Goal: Browse casually

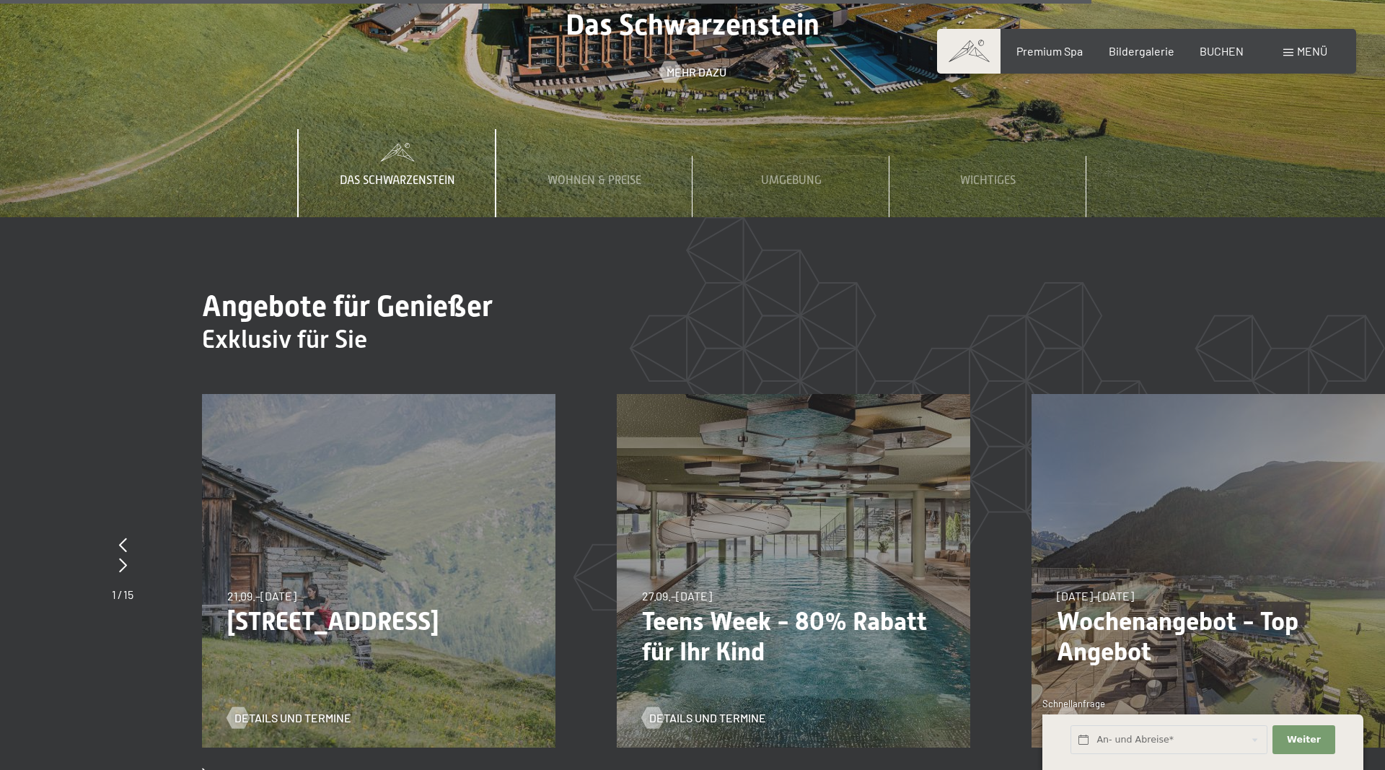
scroll to position [5813, 0]
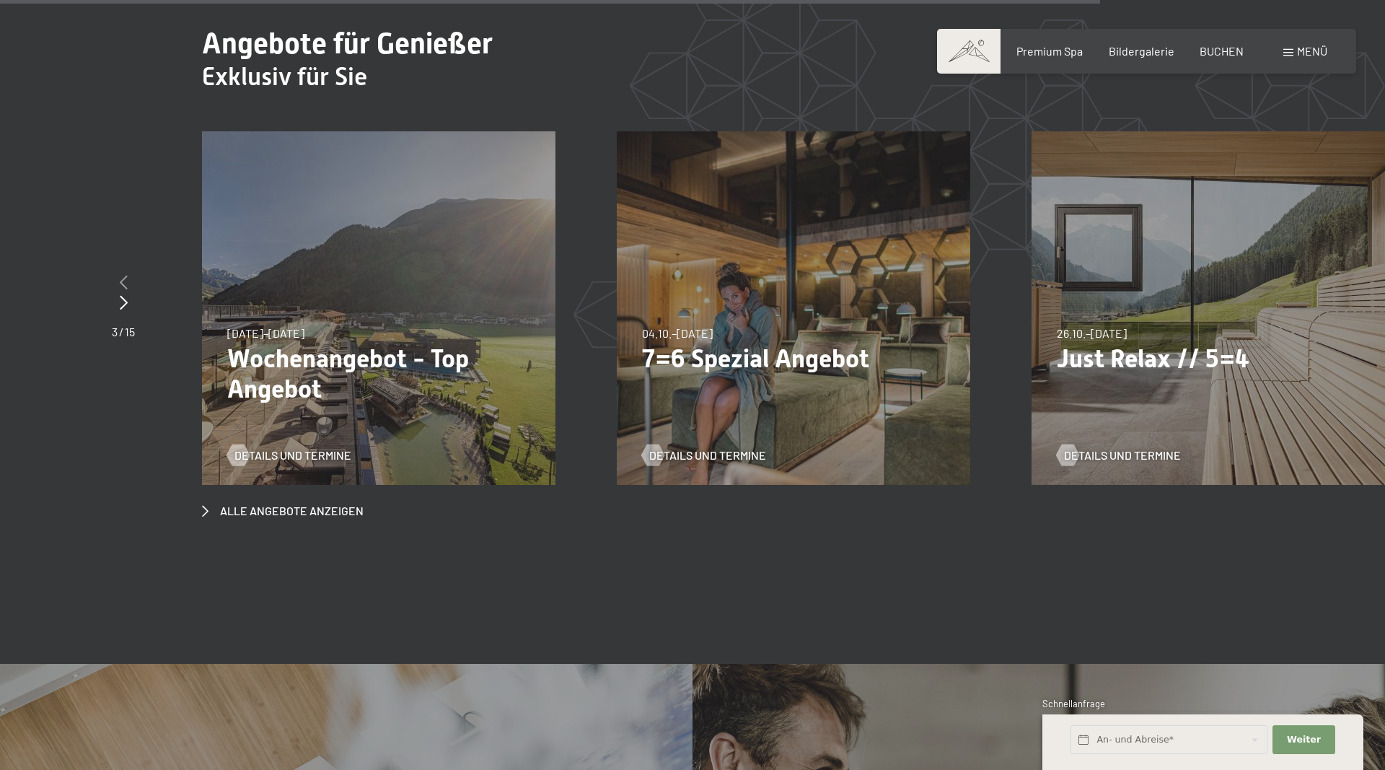
click at [120, 275] on icon at bounding box center [124, 282] width 8 height 14
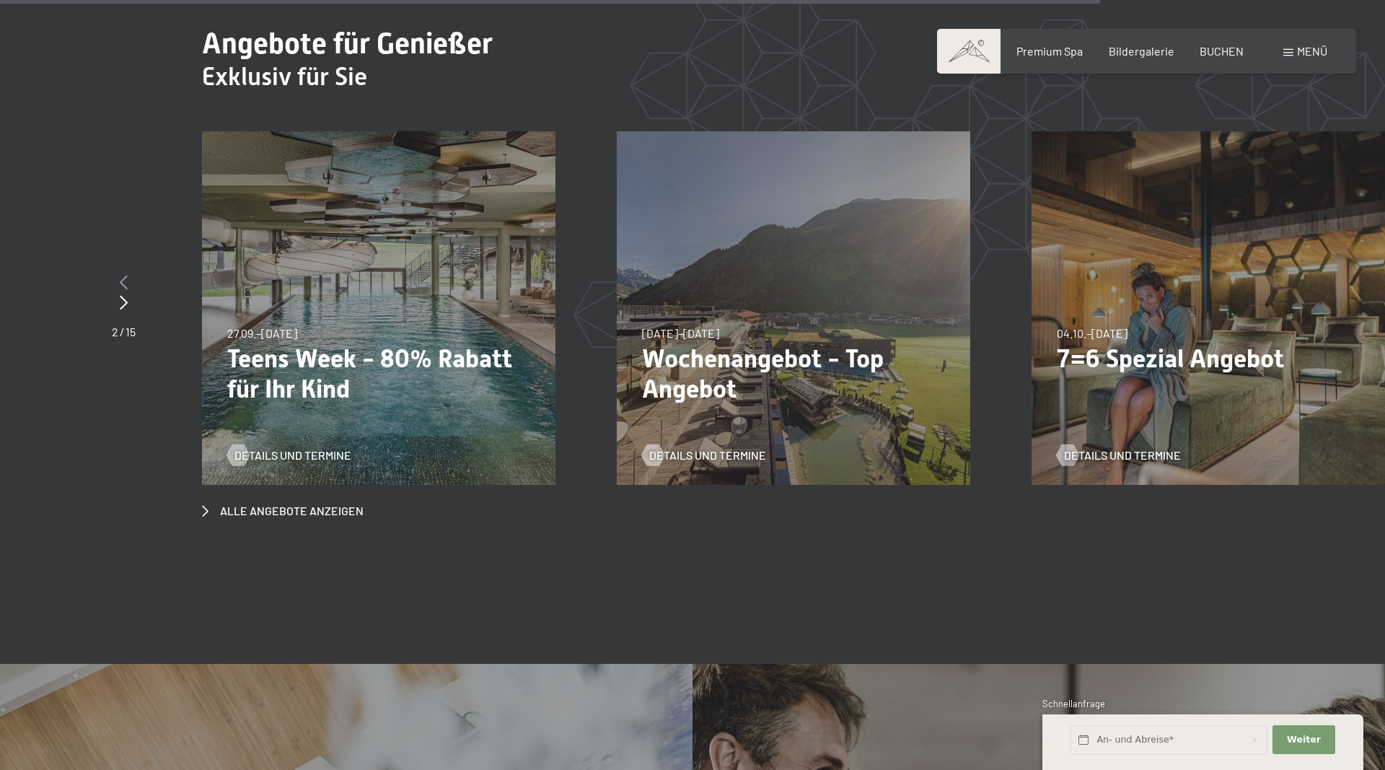
click at [120, 275] on icon at bounding box center [124, 282] width 8 height 14
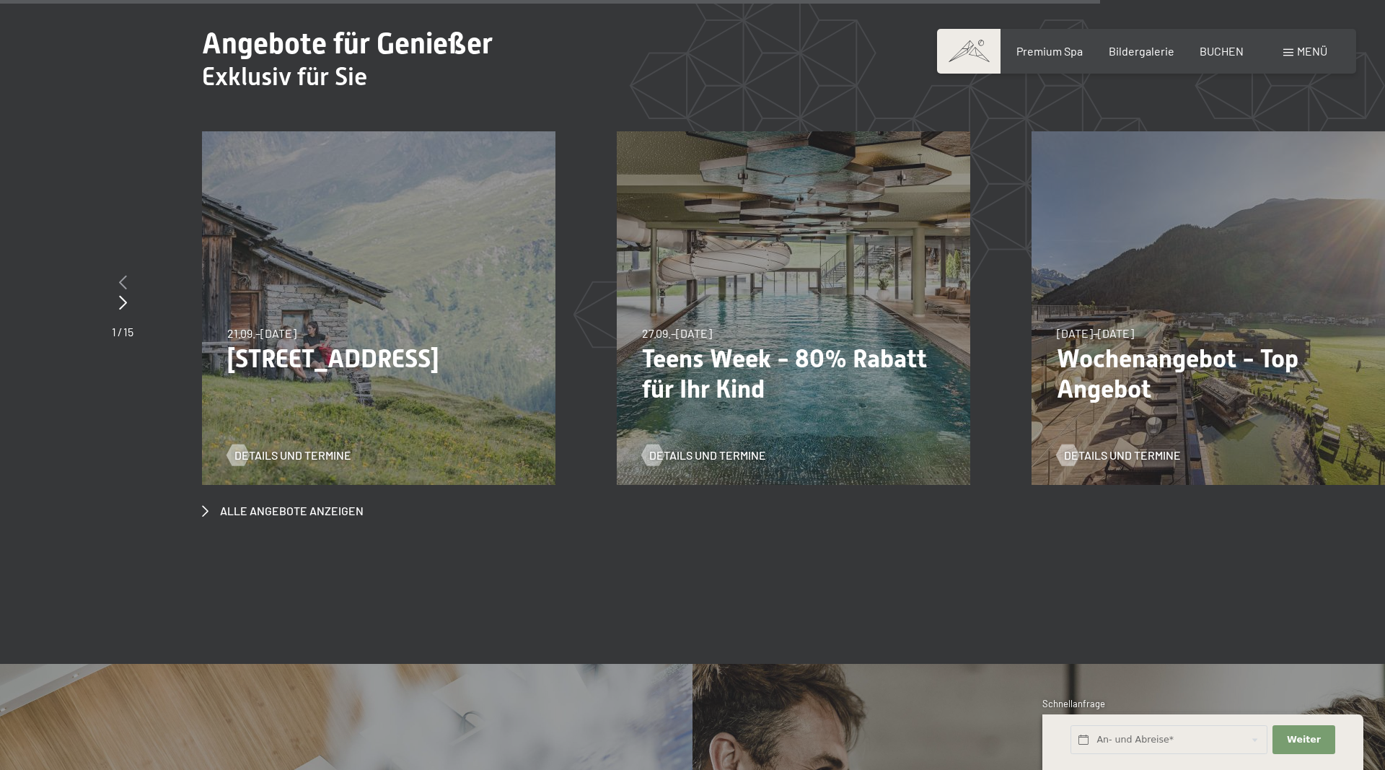
click at [120, 275] on icon at bounding box center [123, 282] width 8 height 14
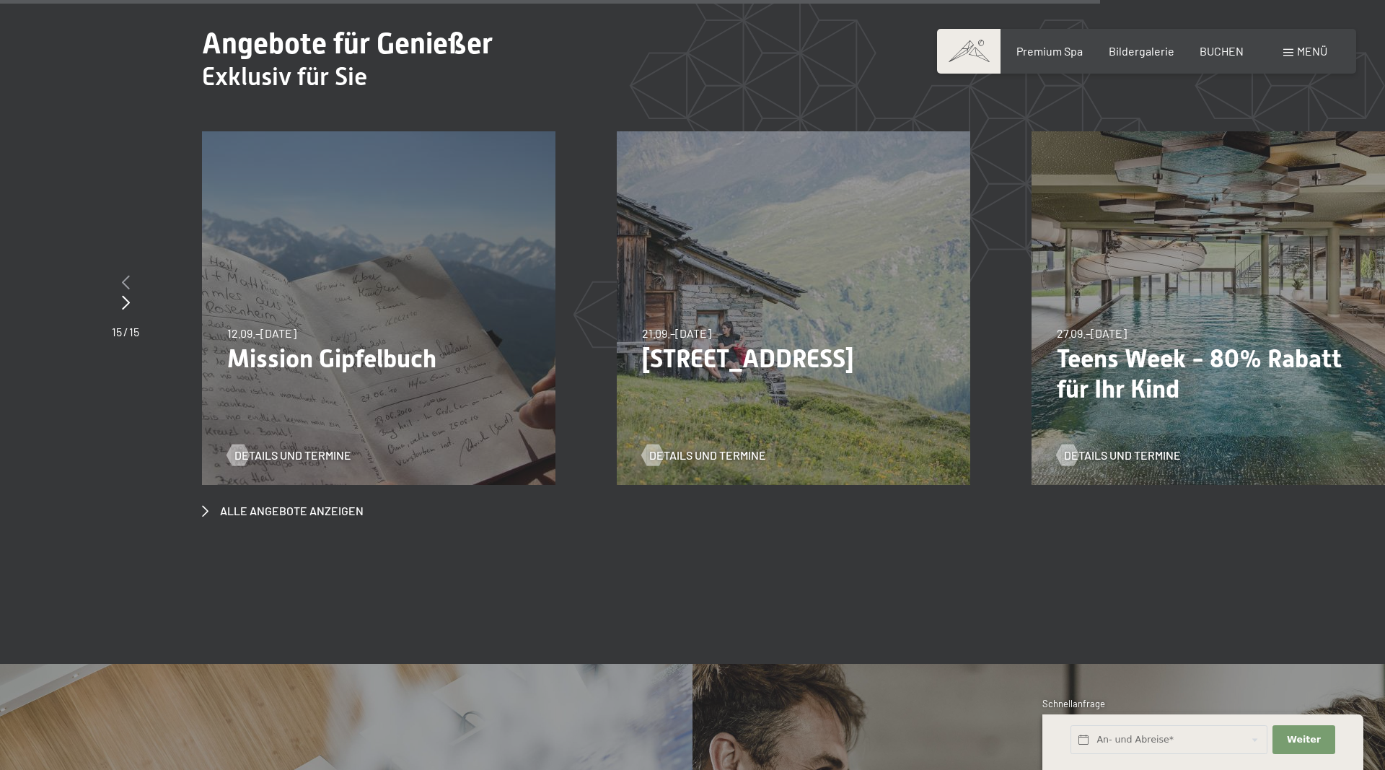
click at [120, 273] on div at bounding box center [125, 283] width 27 height 20
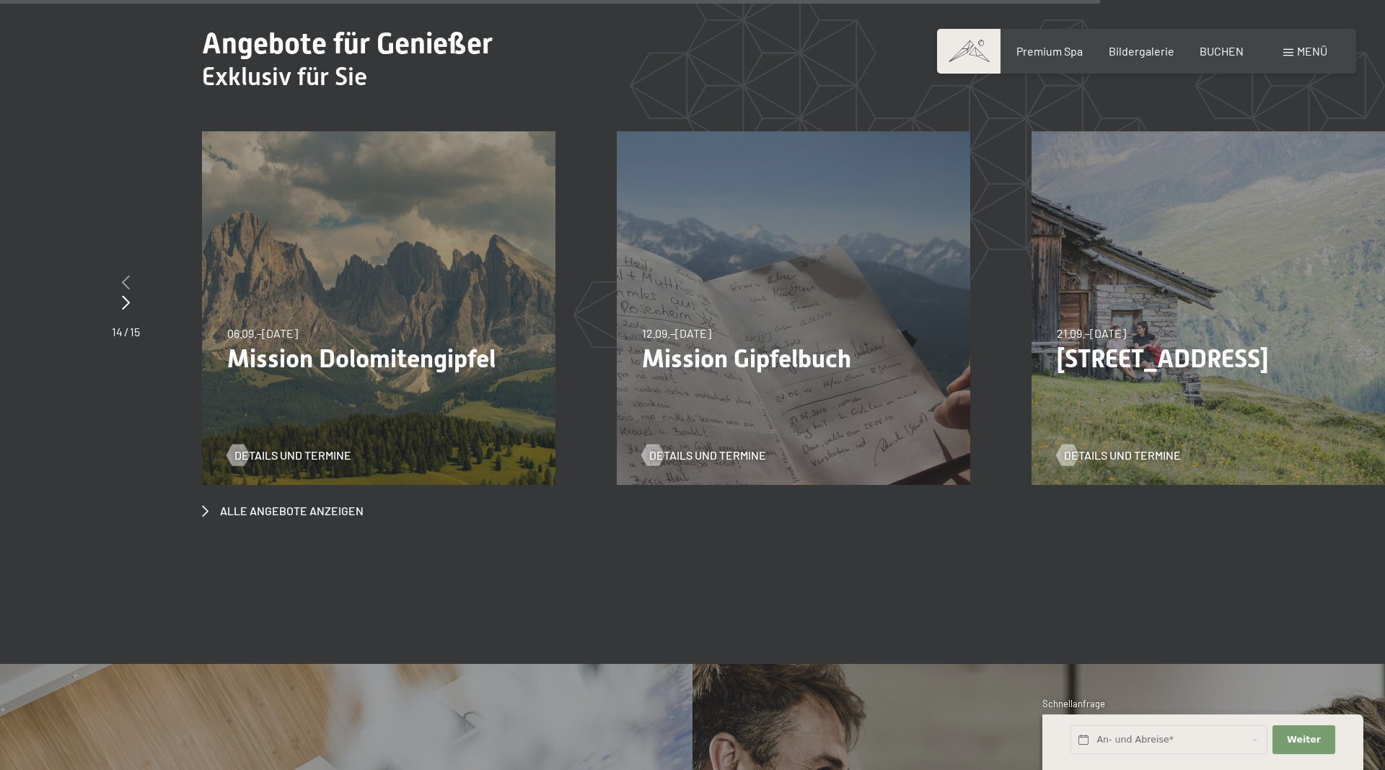
click at [120, 273] on div at bounding box center [126, 283] width 28 height 20
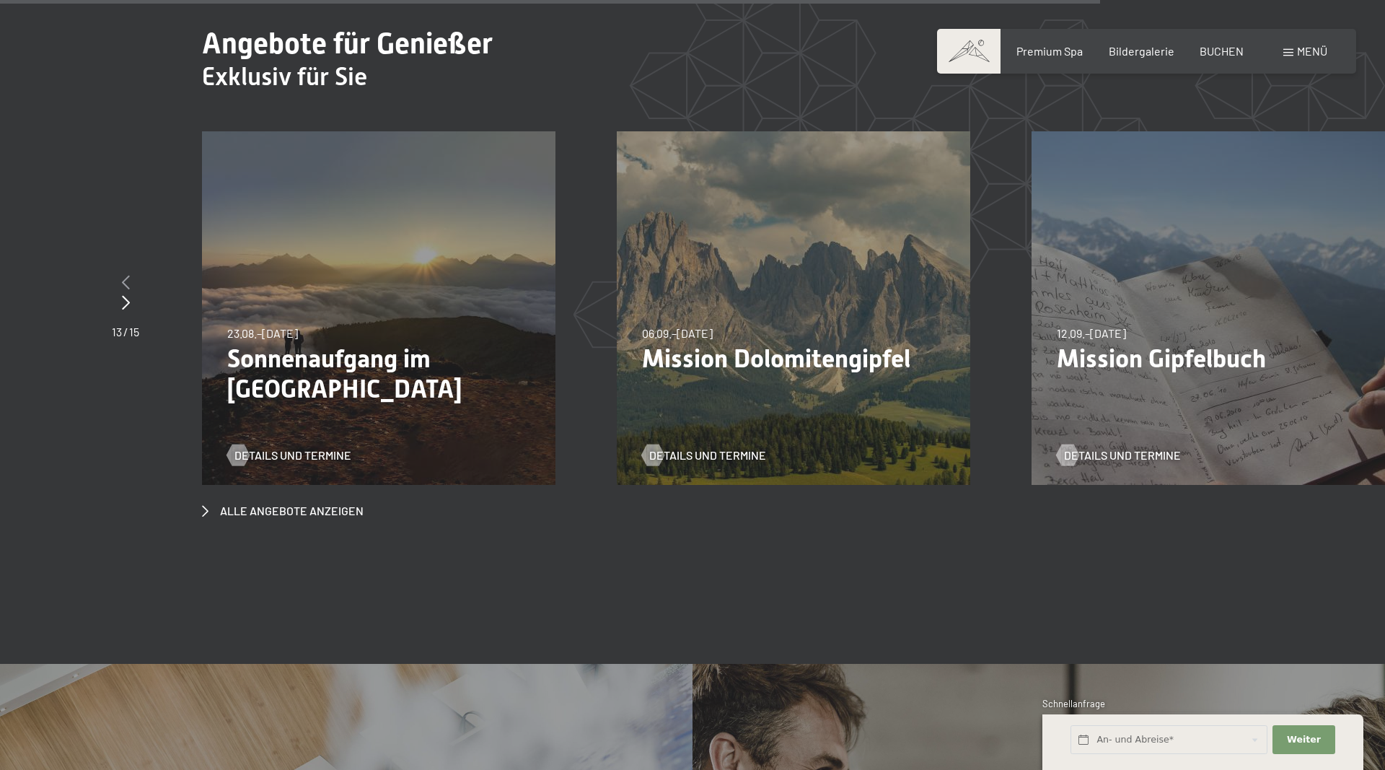
click at [120, 273] on div at bounding box center [125, 283] width 27 height 20
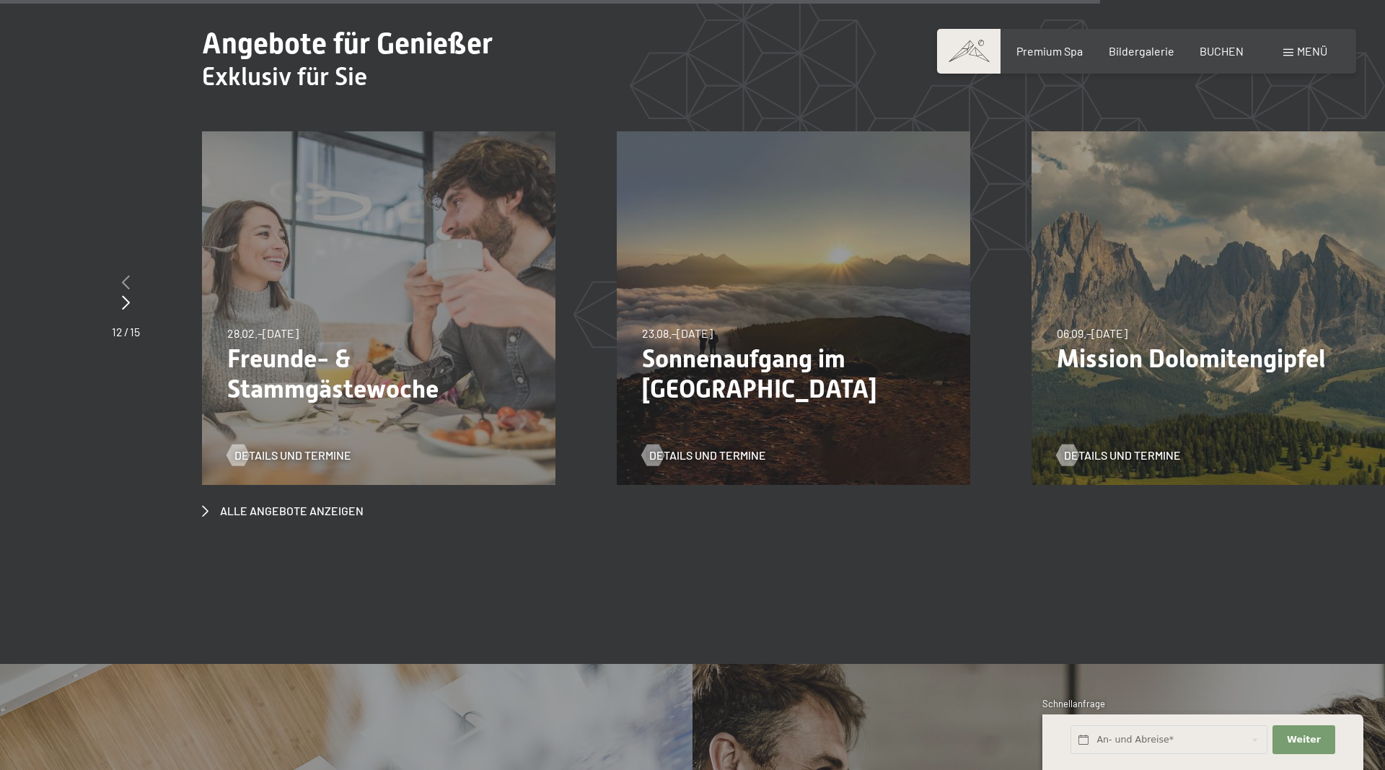
click at [120, 273] on div at bounding box center [126, 283] width 28 height 20
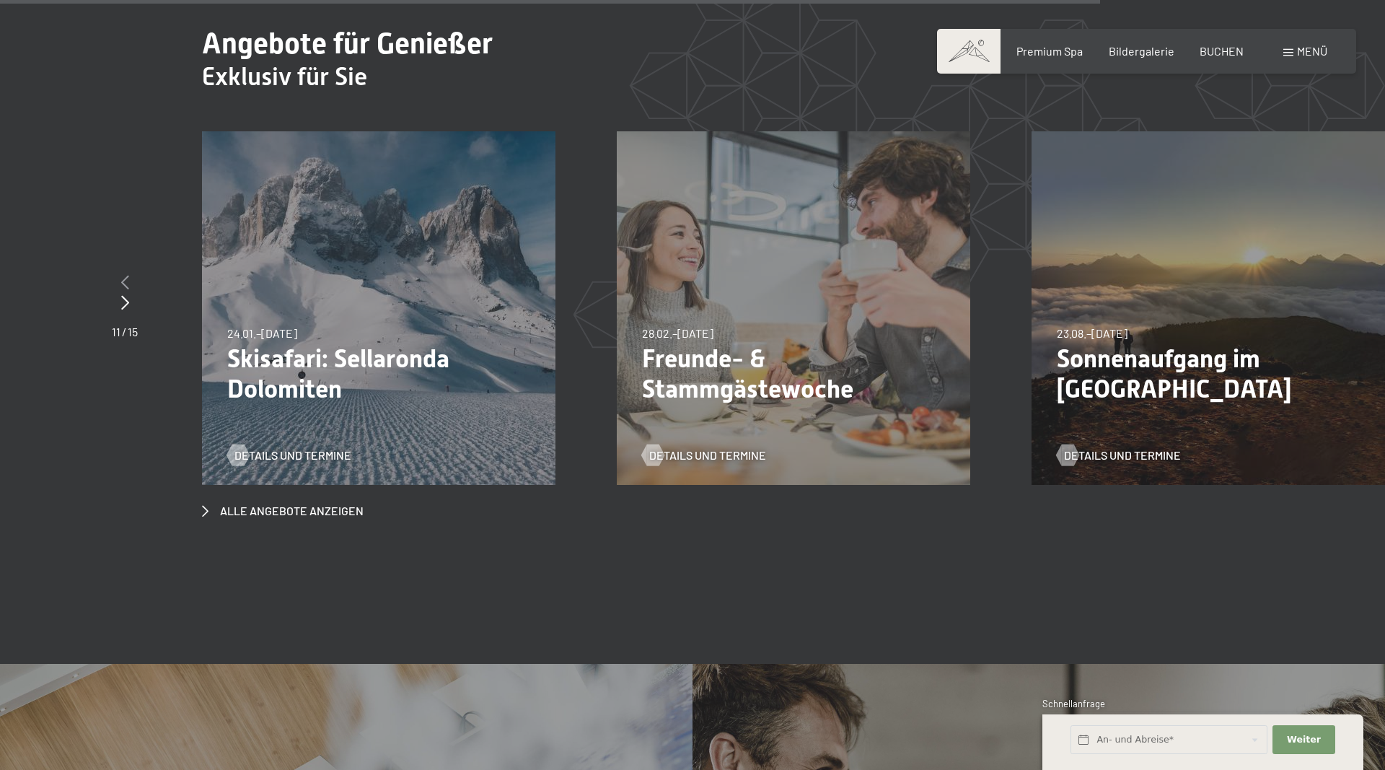
click at [127, 275] on icon at bounding box center [125, 282] width 8 height 14
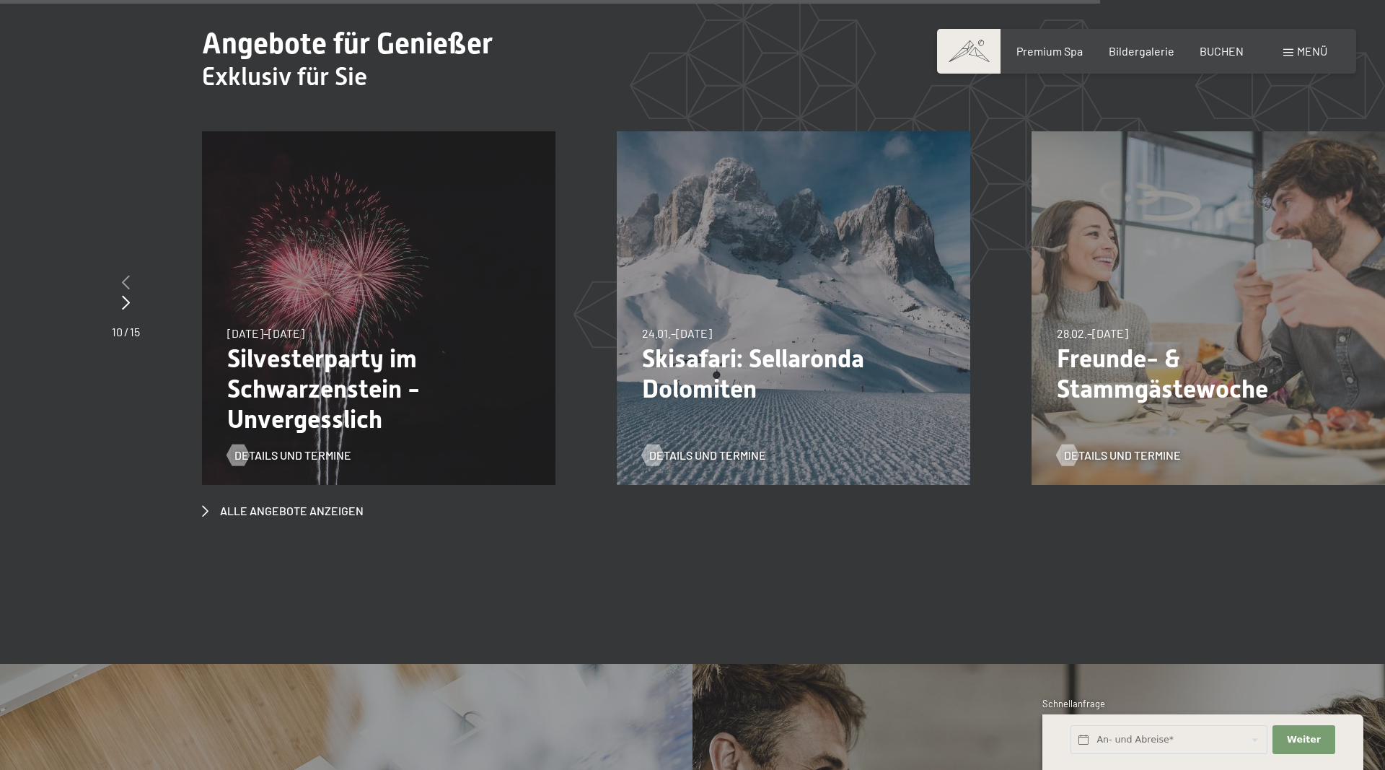
click at [127, 275] on icon at bounding box center [126, 282] width 8 height 14
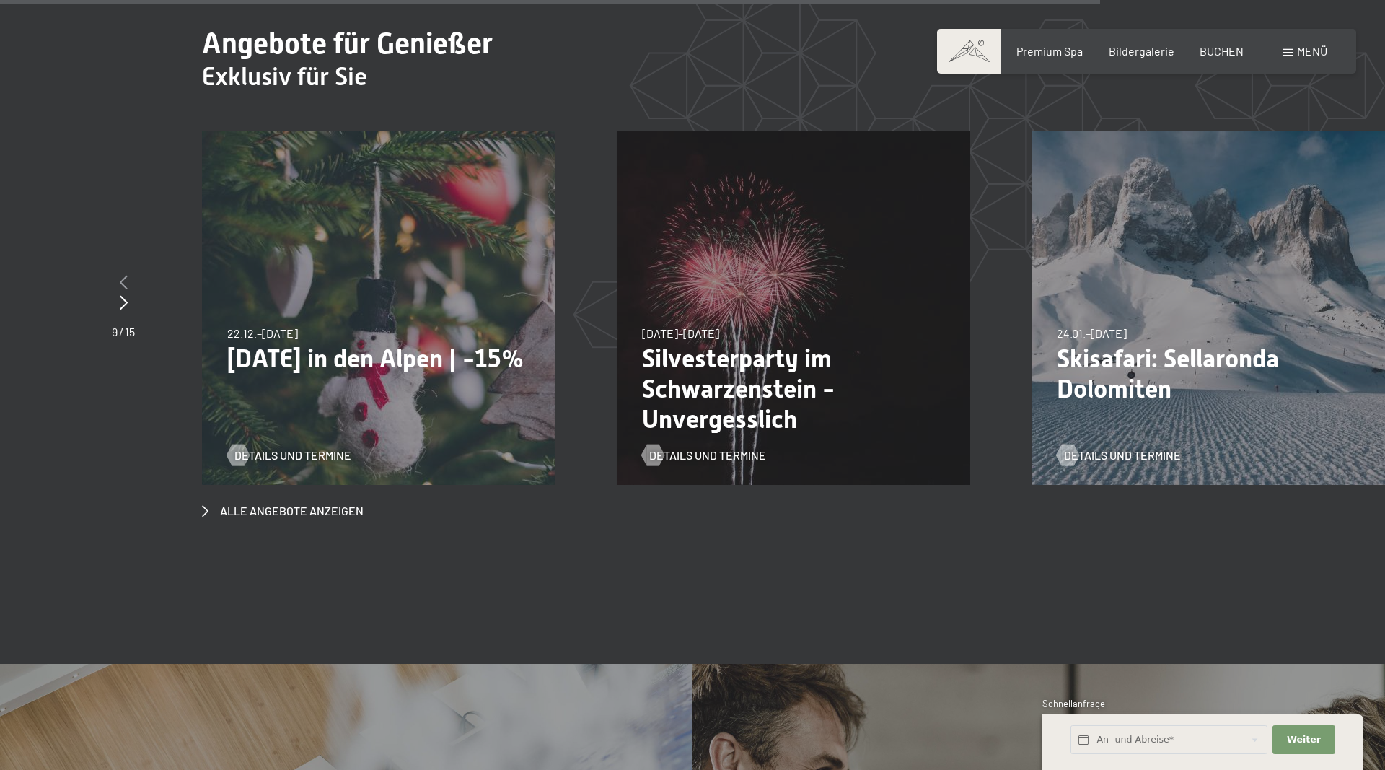
click at [127, 275] on icon at bounding box center [124, 282] width 8 height 14
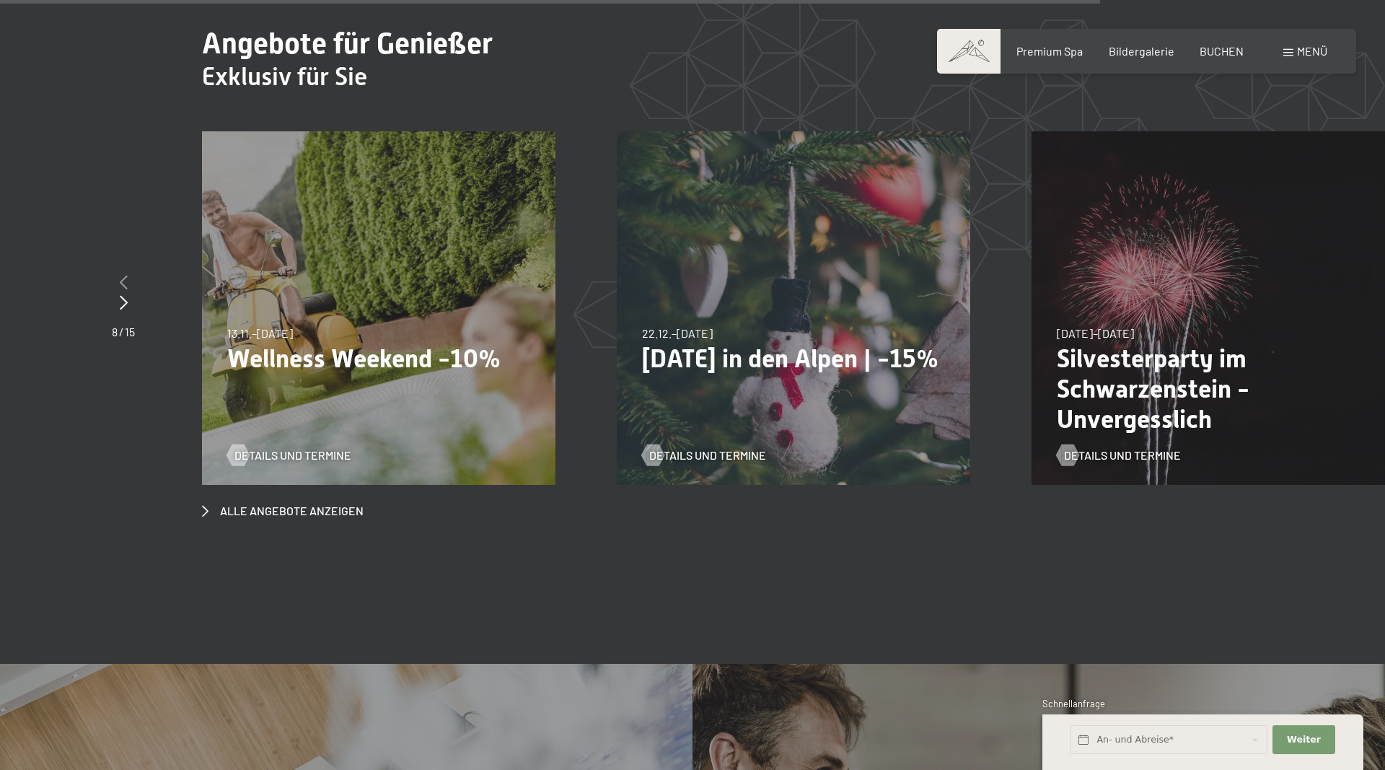
click at [127, 275] on icon at bounding box center [124, 282] width 8 height 14
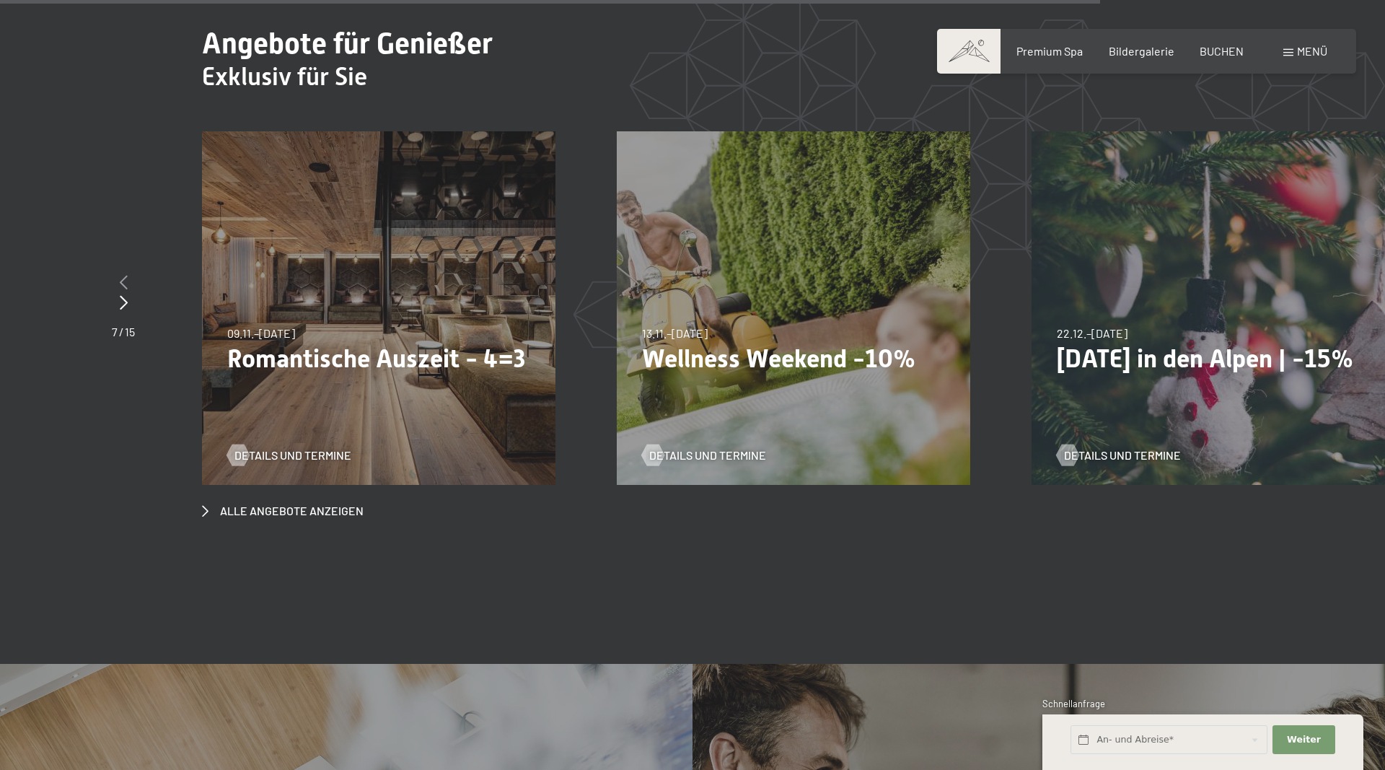
click at [127, 275] on icon at bounding box center [124, 282] width 8 height 14
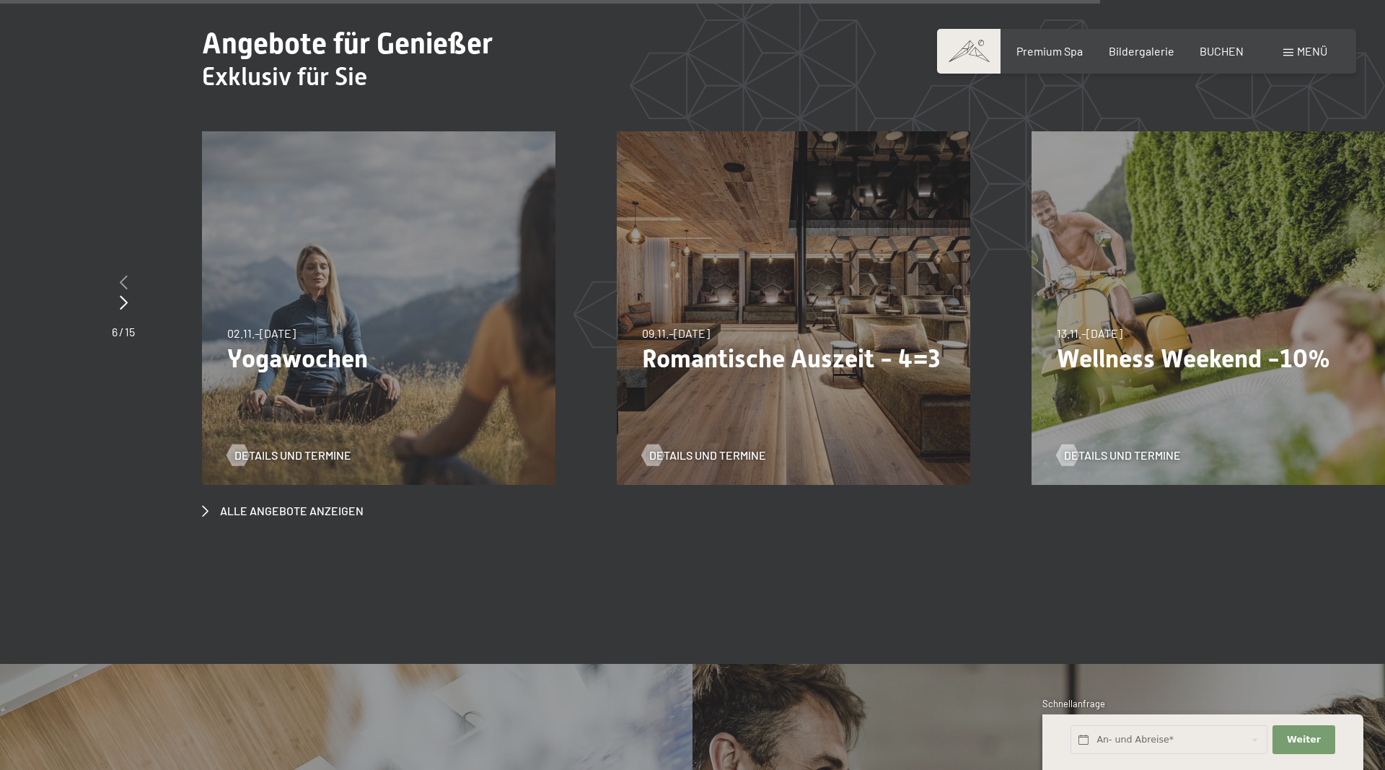
click at [127, 275] on icon at bounding box center [124, 282] width 8 height 14
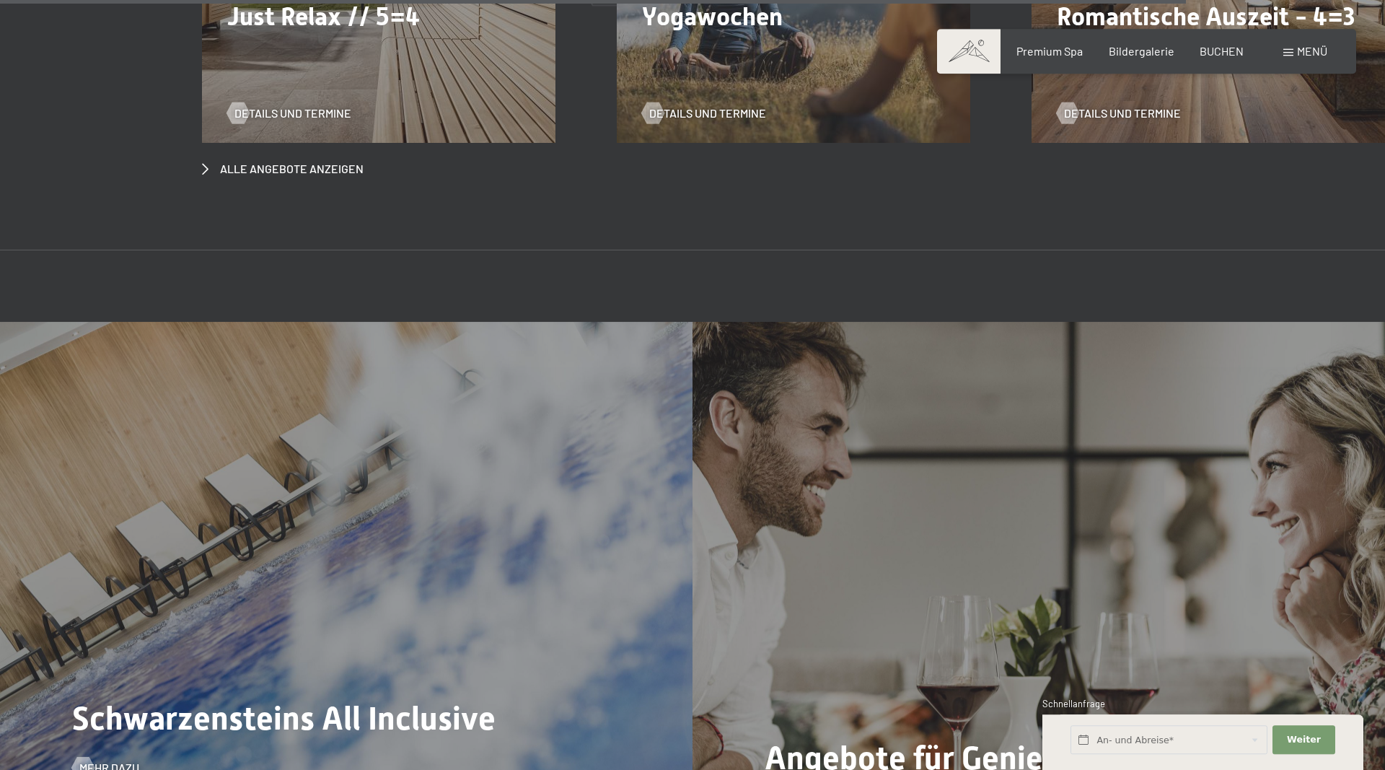
scroll to position [6108, 0]
